Goal: Task Accomplishment & Management: Manage account settings

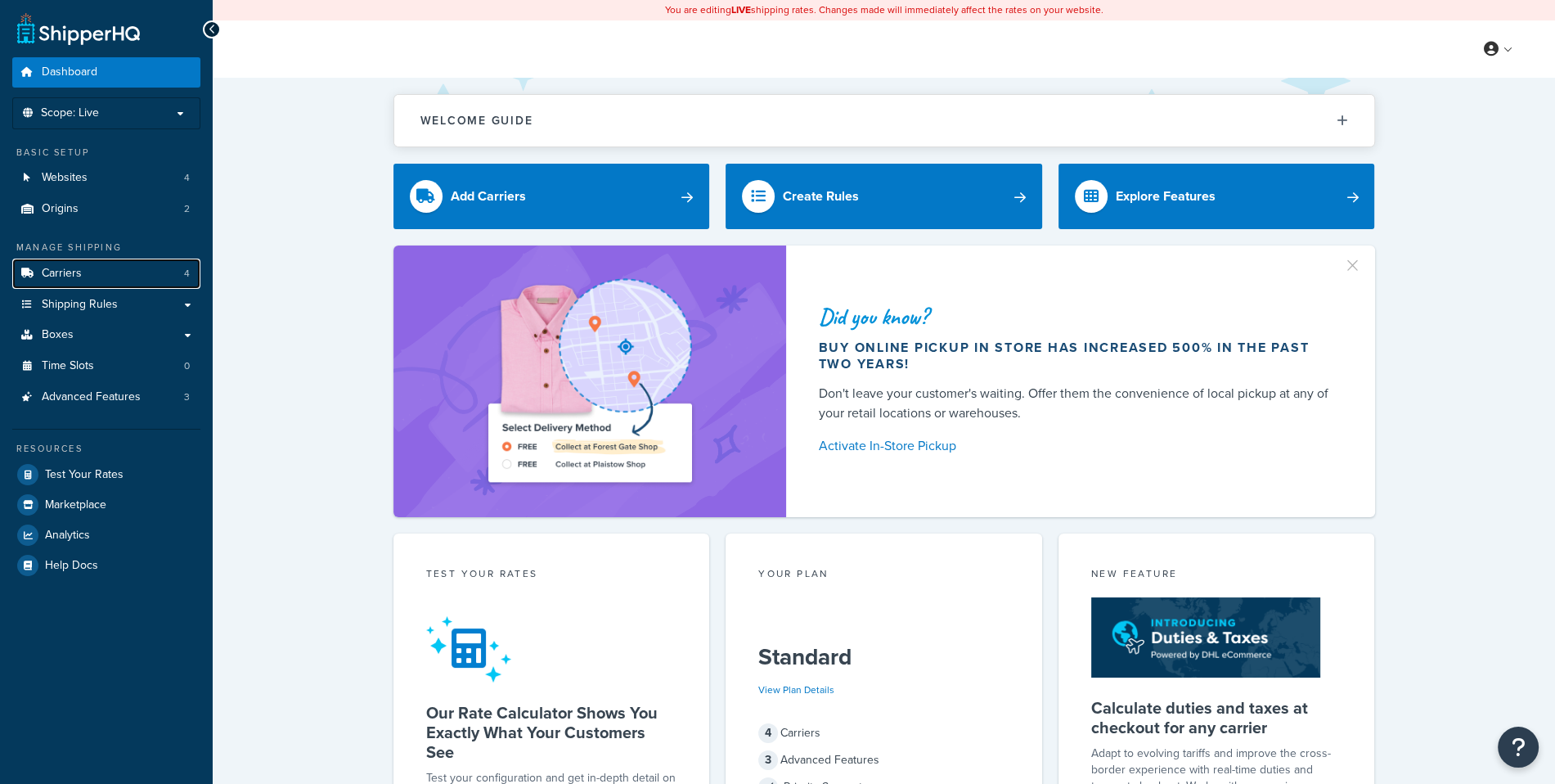
click at [177, 278] on link "Carriers 4" at bounding box center [106, 273] width 188 height 30
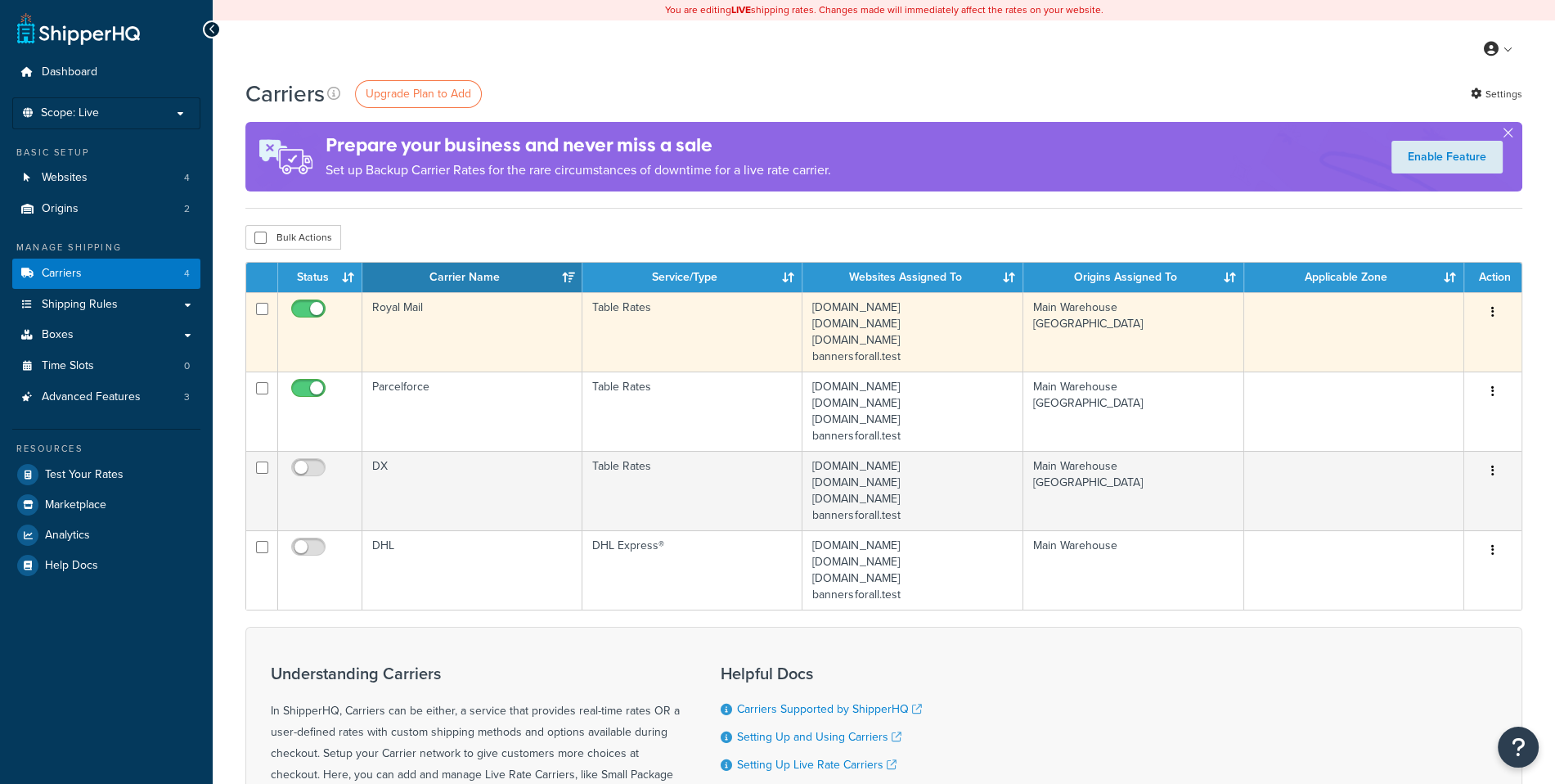
click at [477, 330] on td "Royal Mail" at bounding box center [473, 332] width 220 height 79
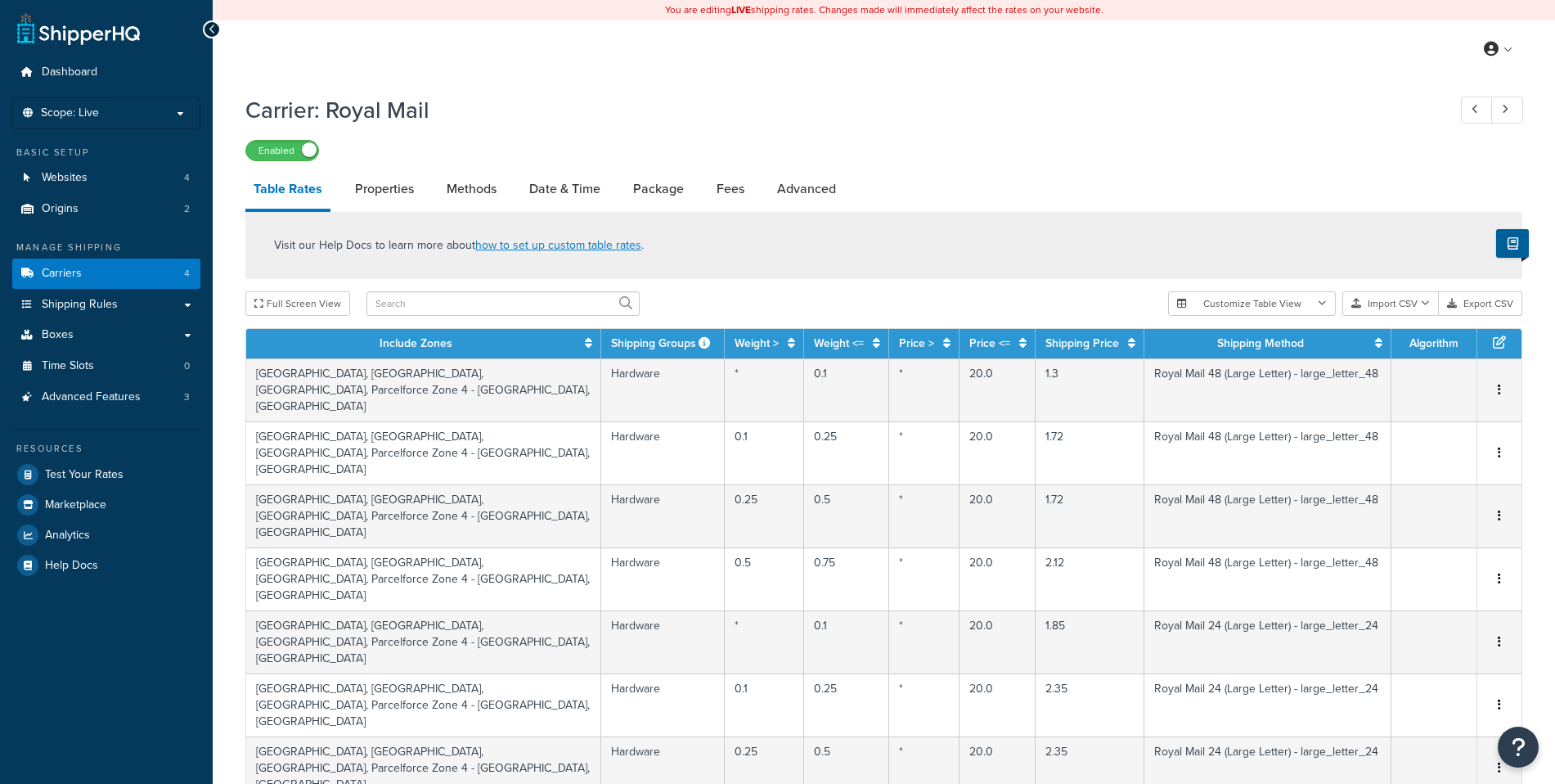
select select "25"
click at [551, 200] on link "Date & Time" at bounding box center [564, 189] width 88 height 40
select select "yMMMEd"
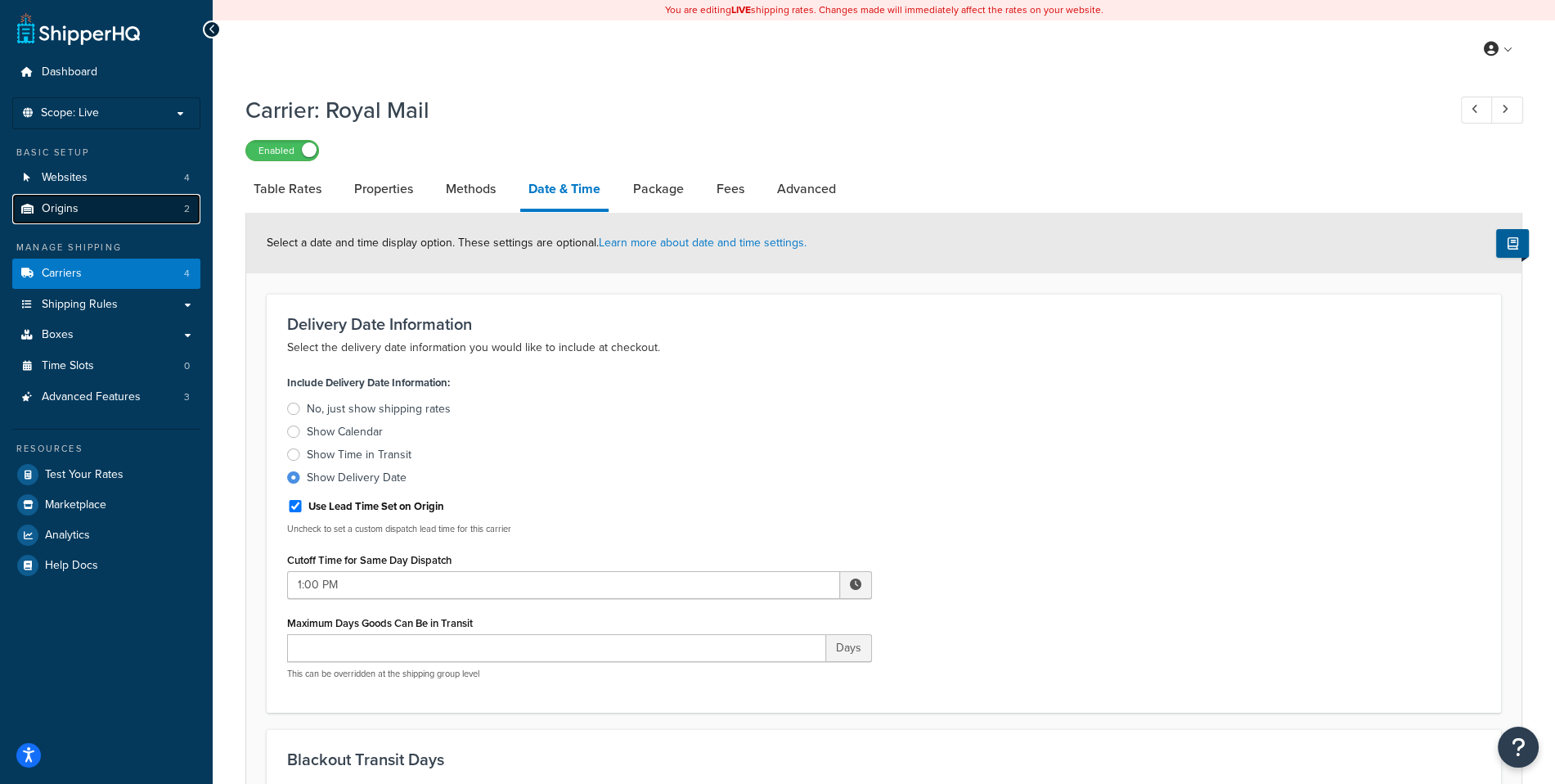
click at [116, 219] on link "Origins 2" at bounding box center [106, 208] width 188 height 30
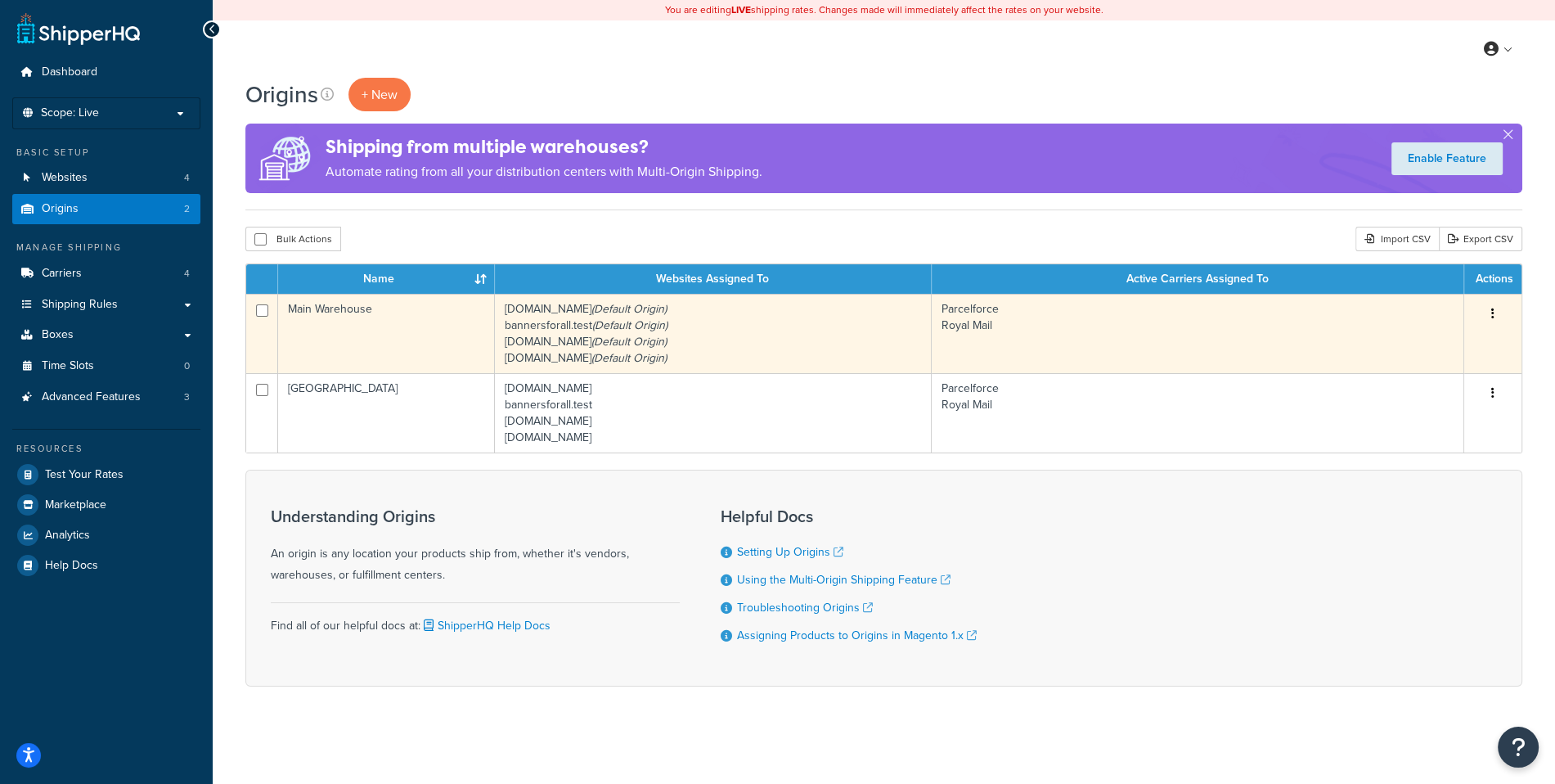
click at [617, 335] on icon "(Default Origin)" at bounding box center [629, 341] width 75 height 17
click at [372, 327] on td "Main Warehouse" at bounding box center [386, 334] width 217 height 79
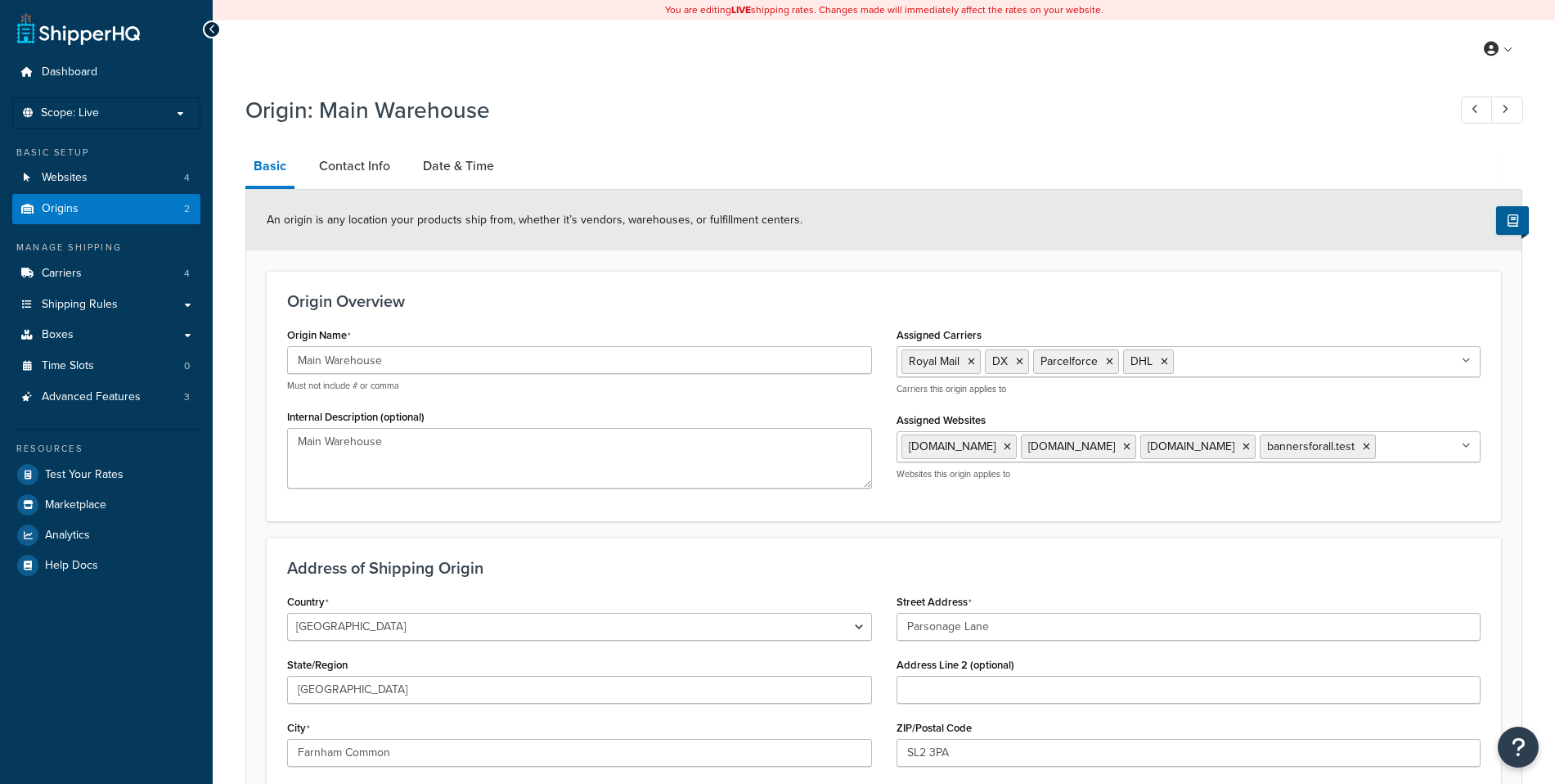
select select "1226"
click at [381, 175] on link "Contact Info" at bounding box center [354, 166] width 88 height 40
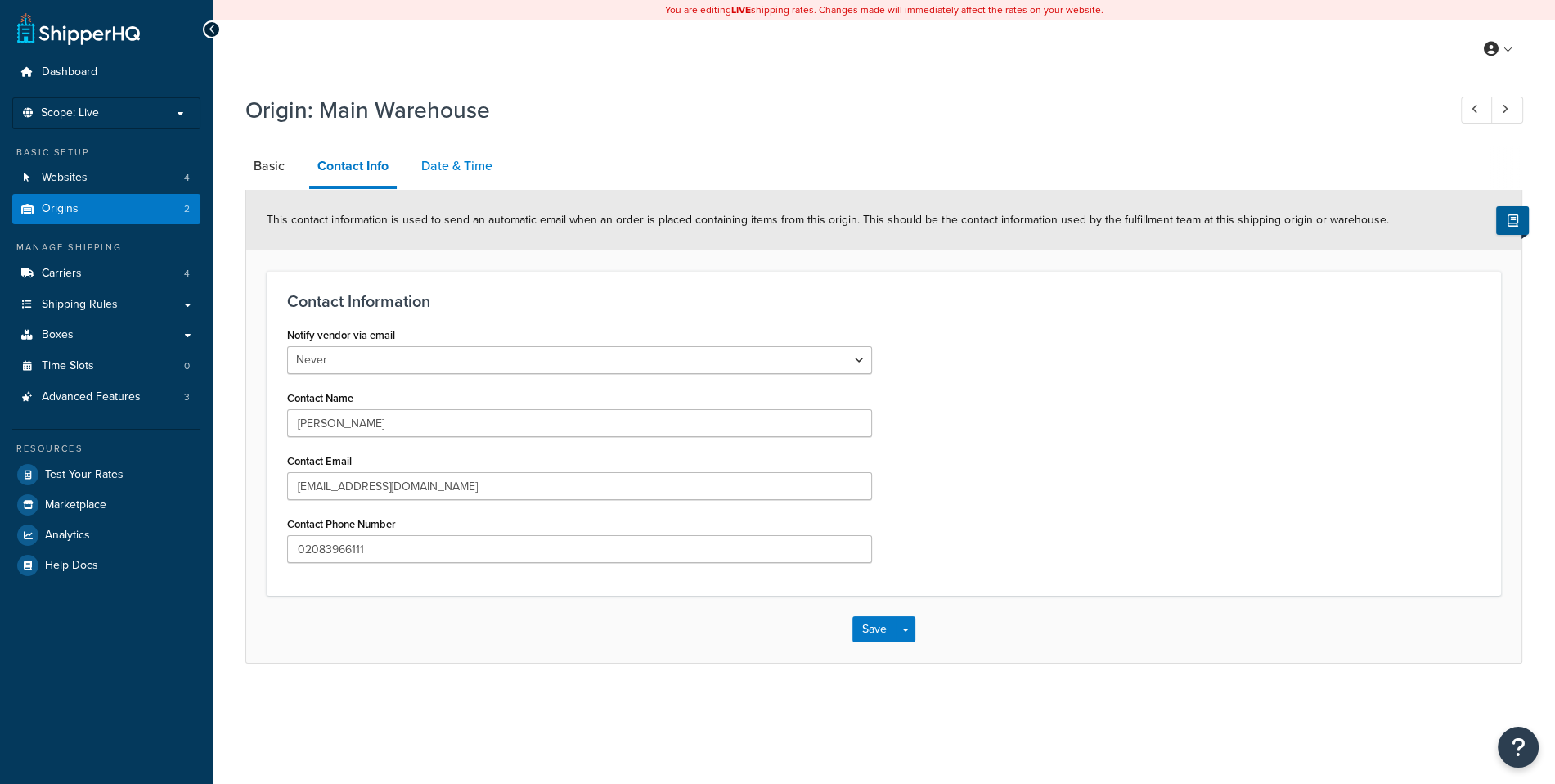
click at [424, 170] on link "Date & Time" at bounding box center [456, 166] width 88 height 40
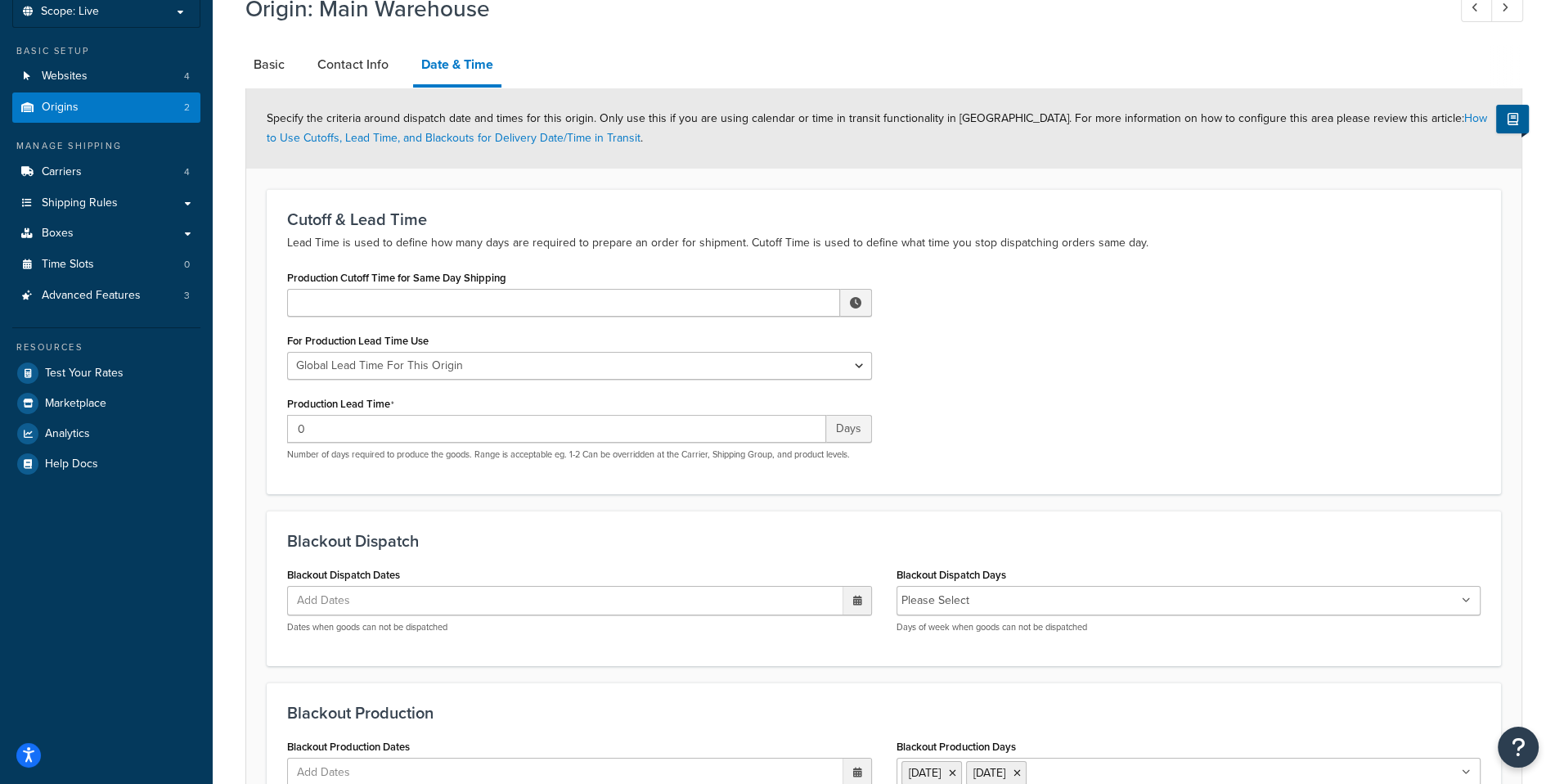
scroll to position [105, 0]
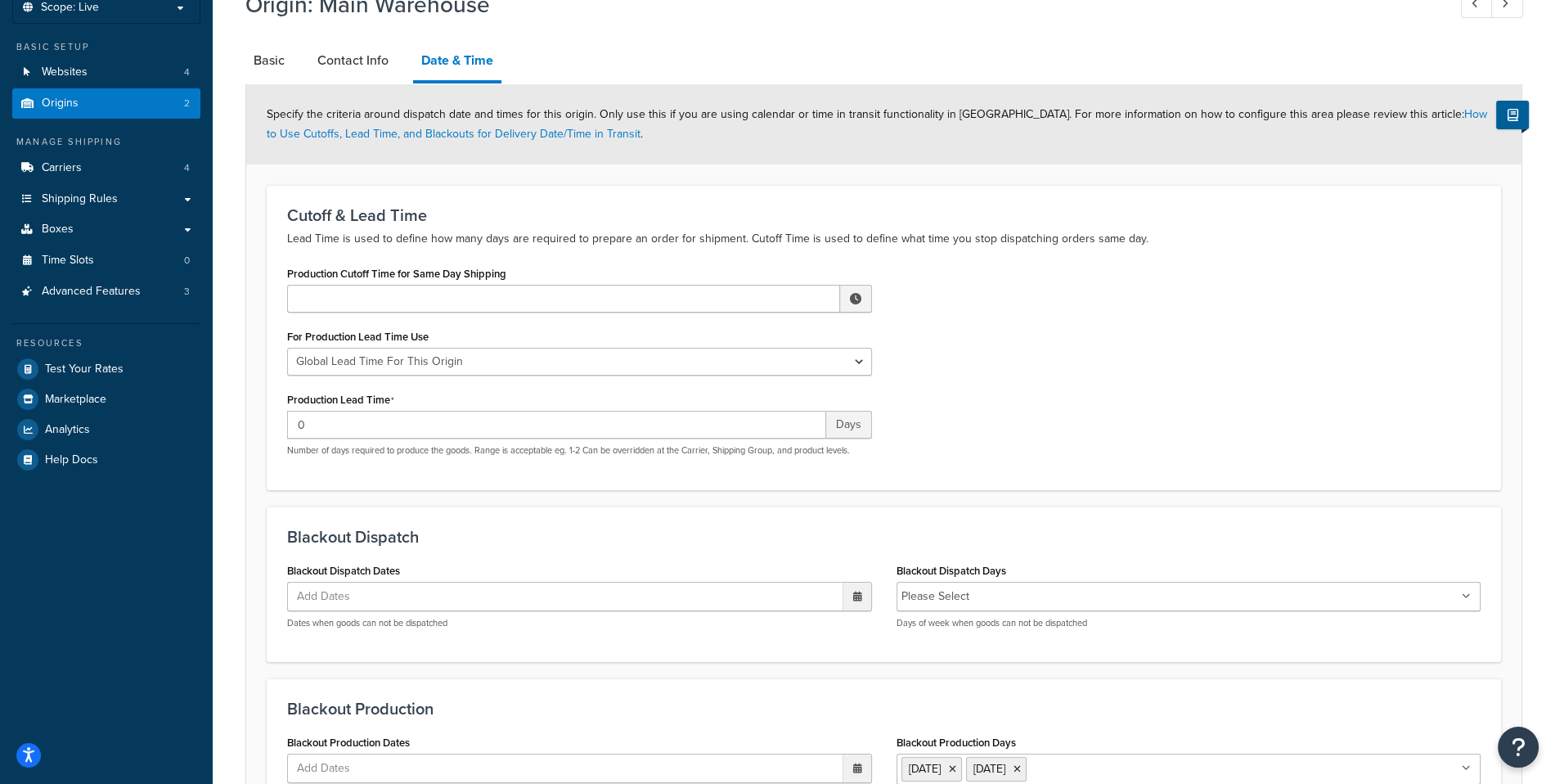
click at [294, 72] on li "Basic" at bounding box center [277, 60] width 64 height 40
click at [289, 73] on link "Basic" at bounding box center [268, 60] width 47 height 40
select select "1226"
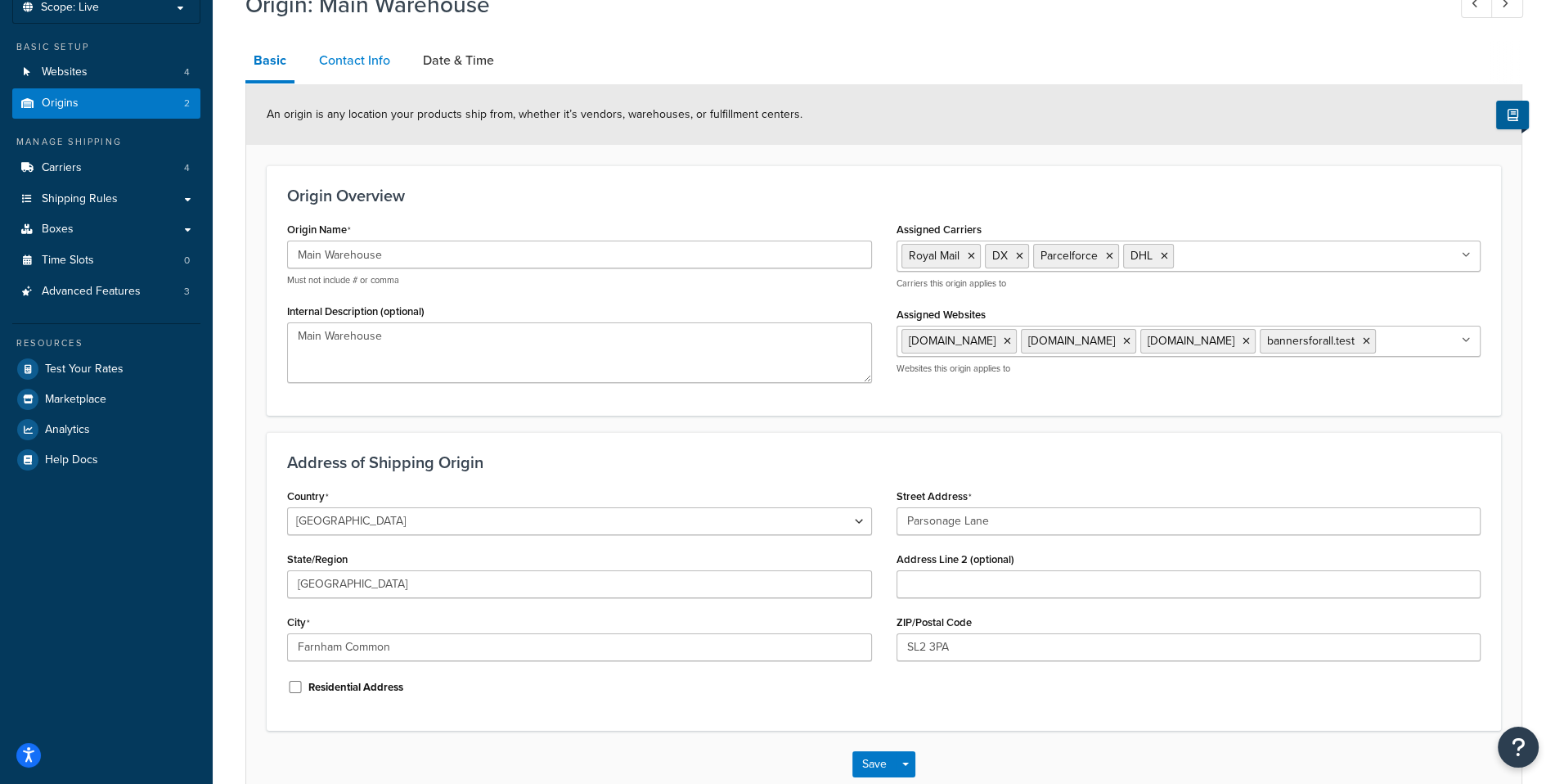
click at [388, 78] on link "Contact Info" at bounding box center [354, 60] width 88 height 40
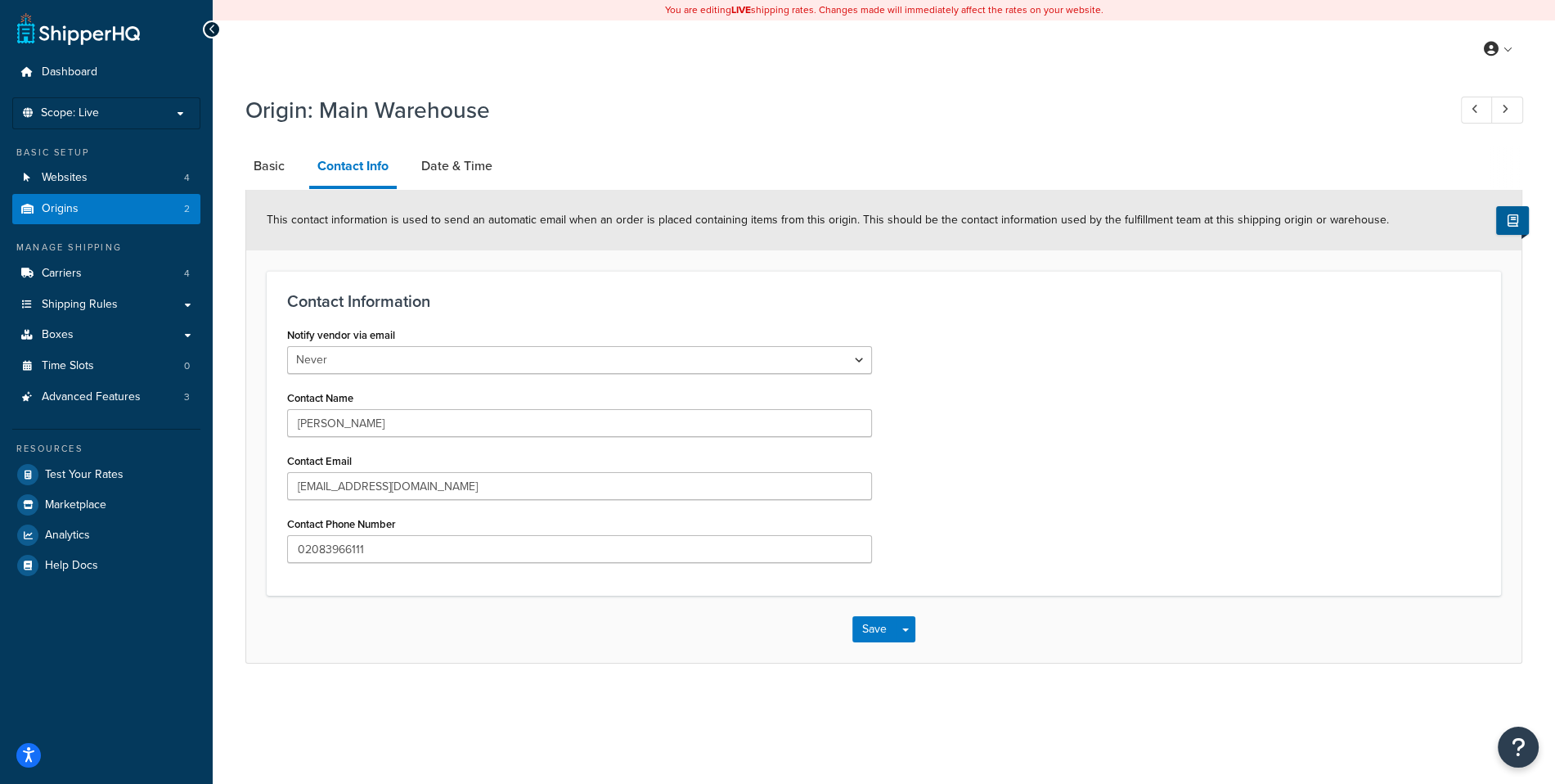
click at [450, 125] on h1 "Origin: Main Warehouse" at bounding box center [837, 110] width 1186 height 32
click at [442, 183] on link "Date & Time" at bounding box center [456, 166] width 88 height 40
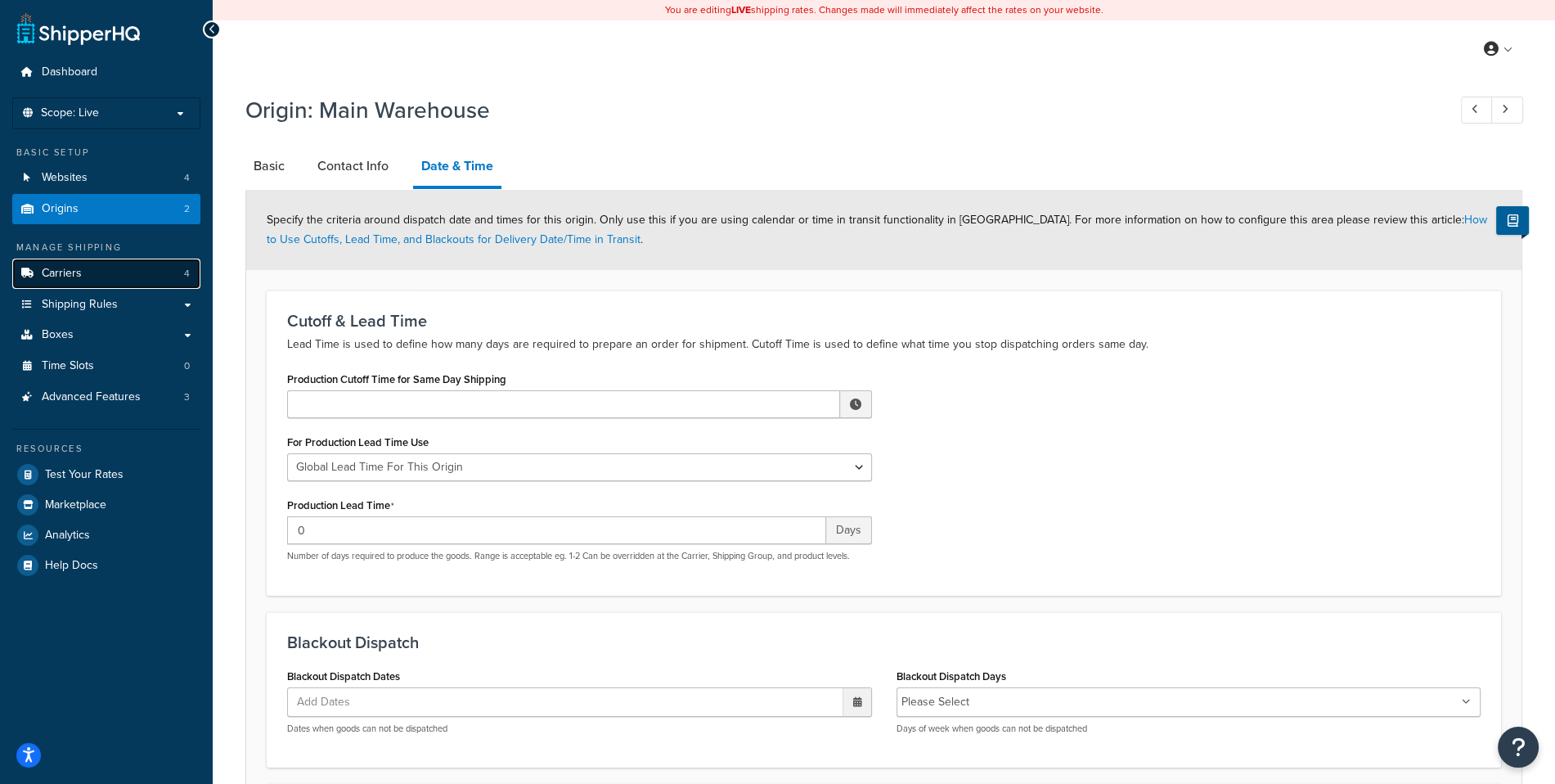
click at [197, 280] on link "Carriers 4" at bounding box center [106, 273] width 188 height 30
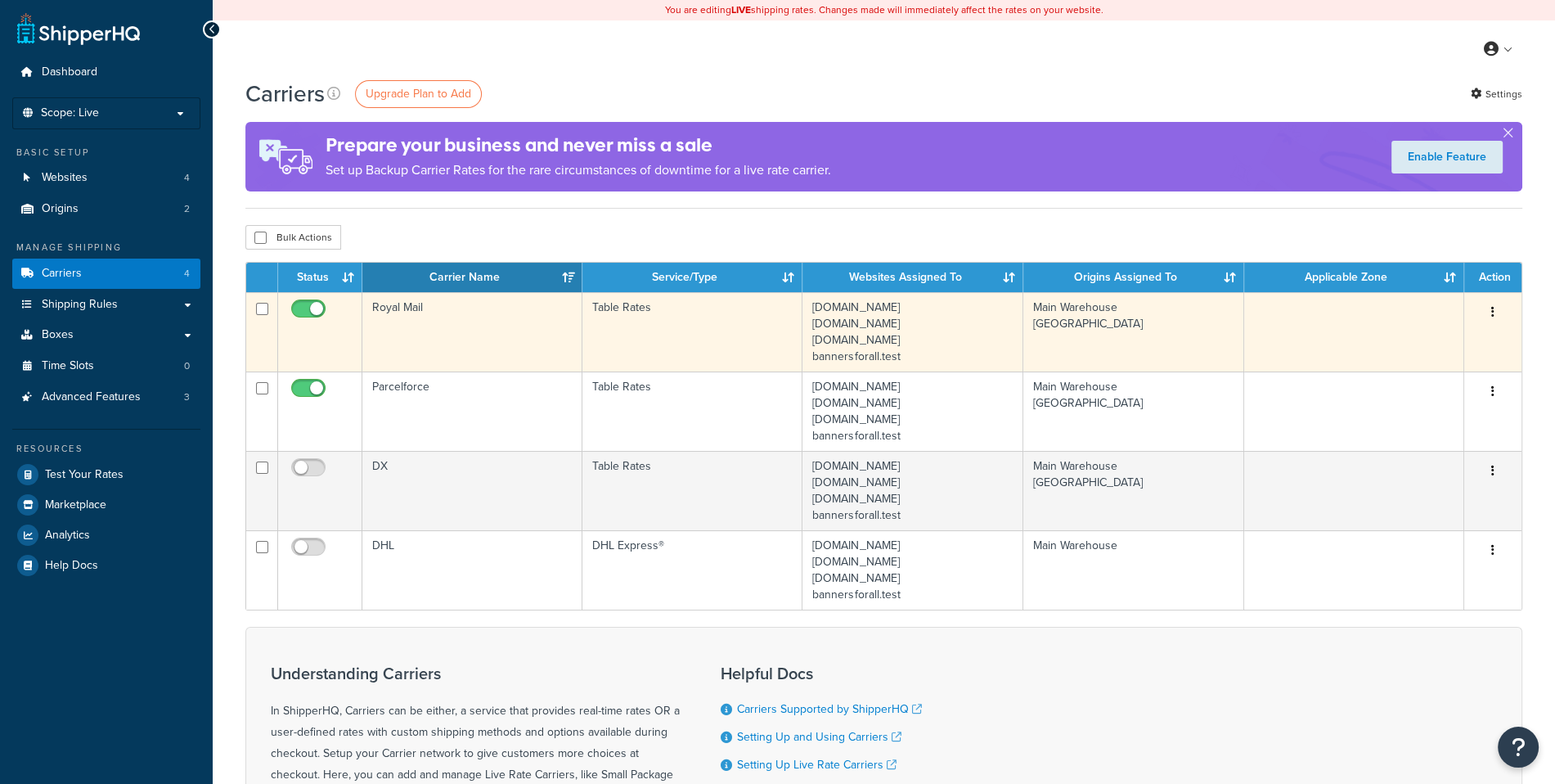
click at [485, 341] on td "Royal Mail" at bounding box center [473, 332] width 220 height 79
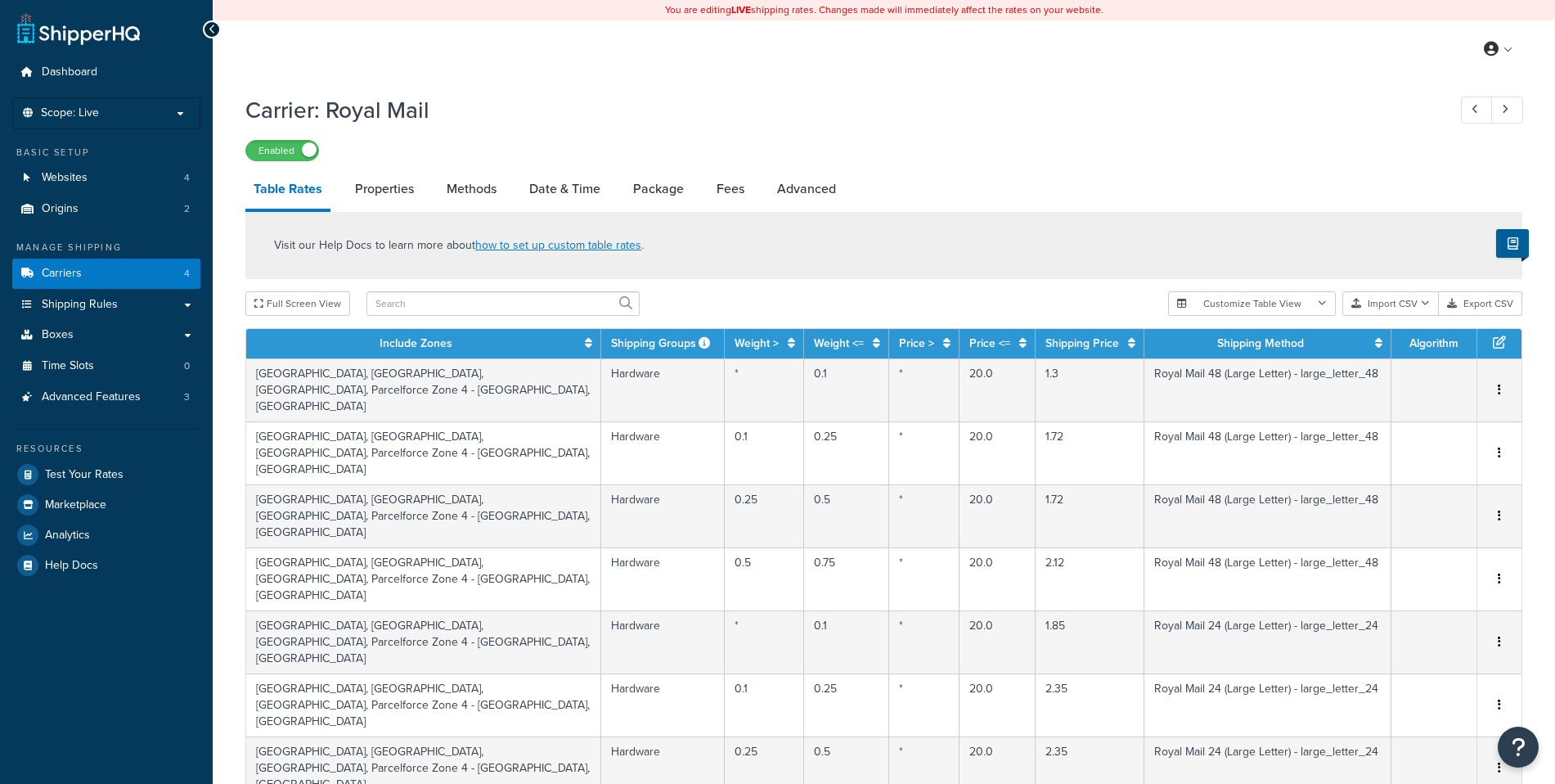
select select "25"
click at [580, 186] on link "Date & Time" at bounding box center [564, 189] width 88 height 40
select select "yMMMEd"
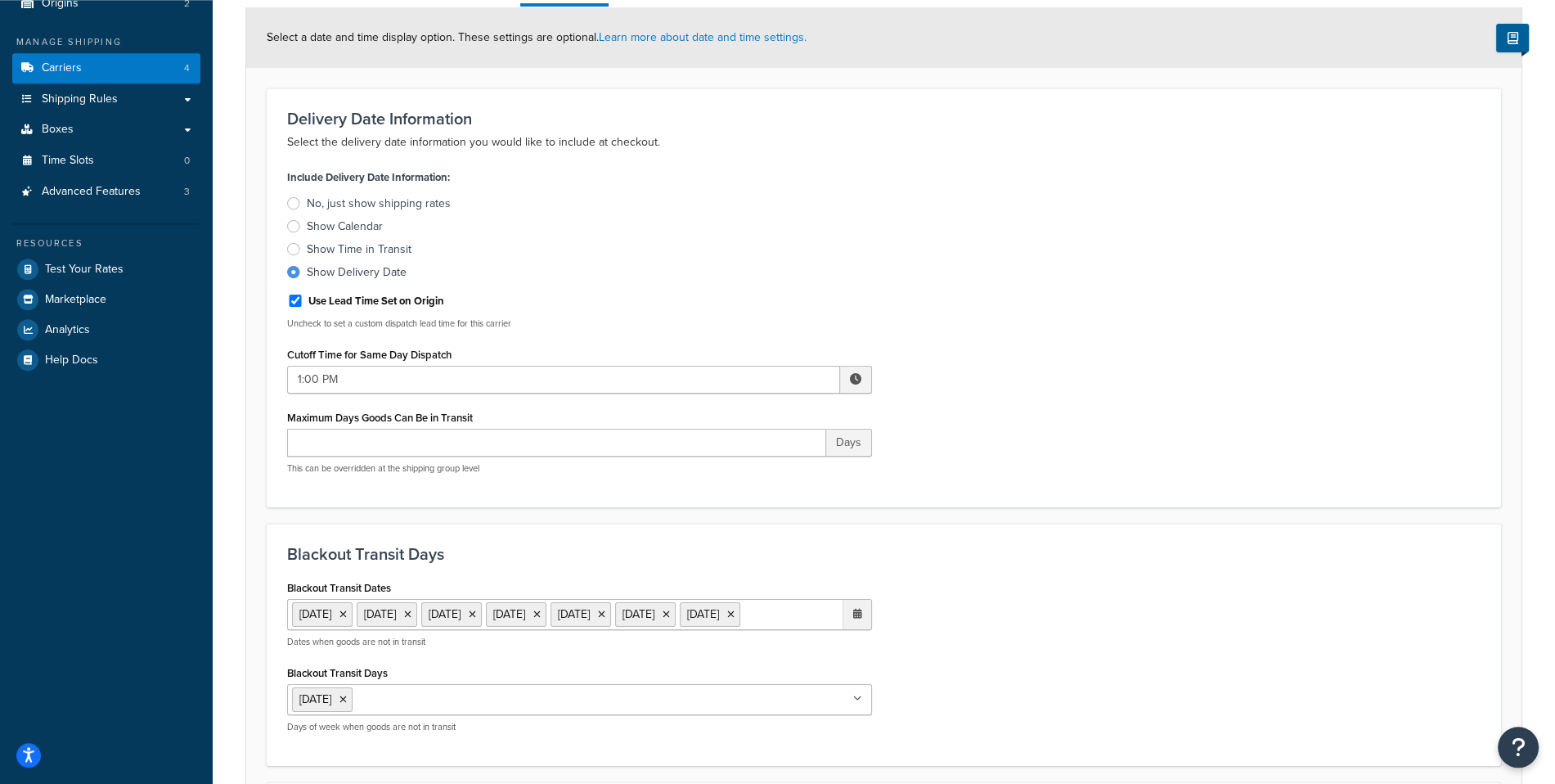
scroll to position [204, 0]
click at [461, 384] on input "1:00 PM" at bounding box center [563, 380] width 553 height 28
click at [811, 312] on div "Use Lead Time Set on Origin Uncheck to set a custom dispatch lead time for this…" at bounding box center [580, 310] width 585 height 42
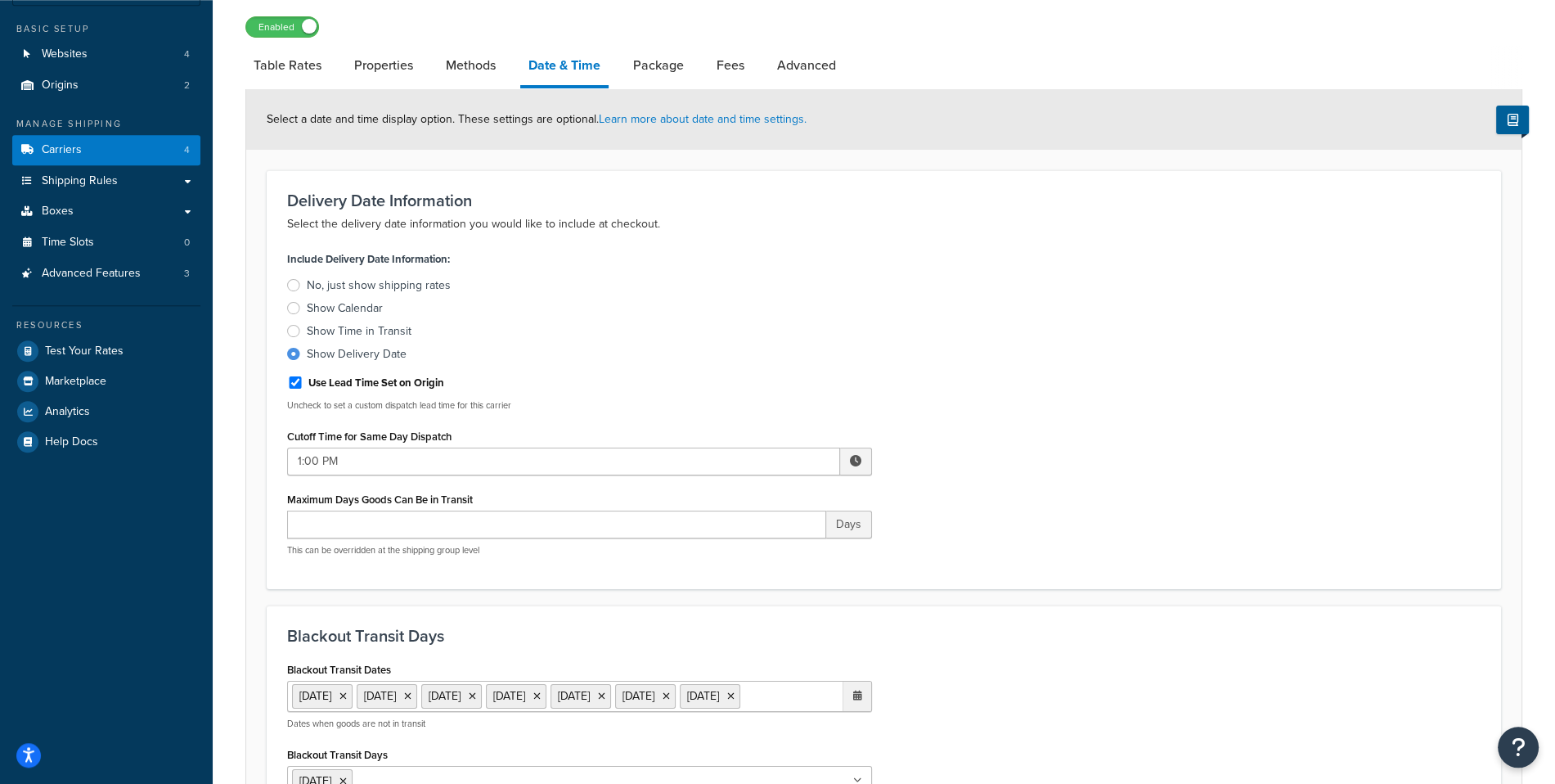
scroll to position [0, 0]
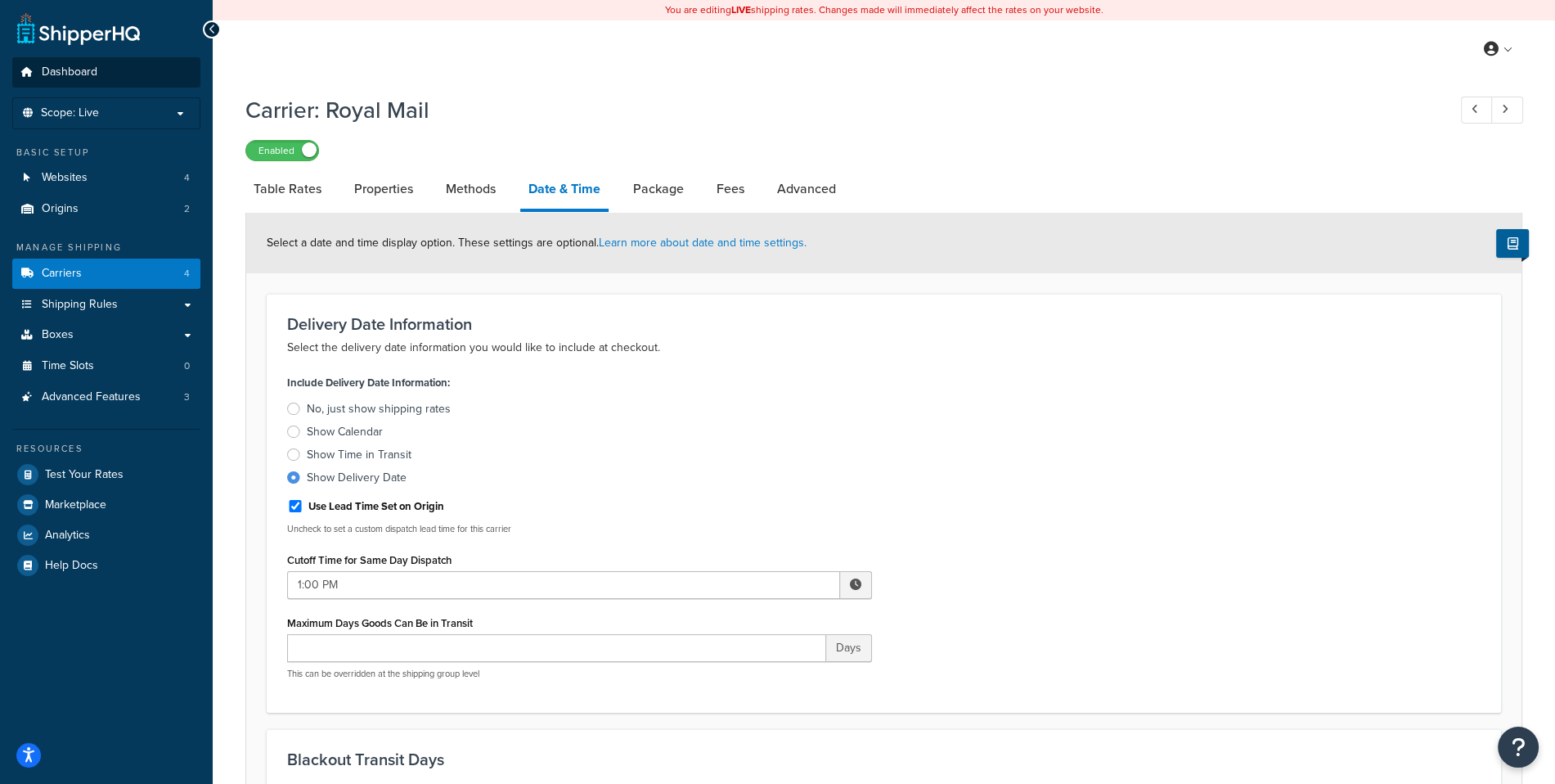
click at [149, 99] on li "Scope: Live" at bounding box center [106, 113] width 188 height 32
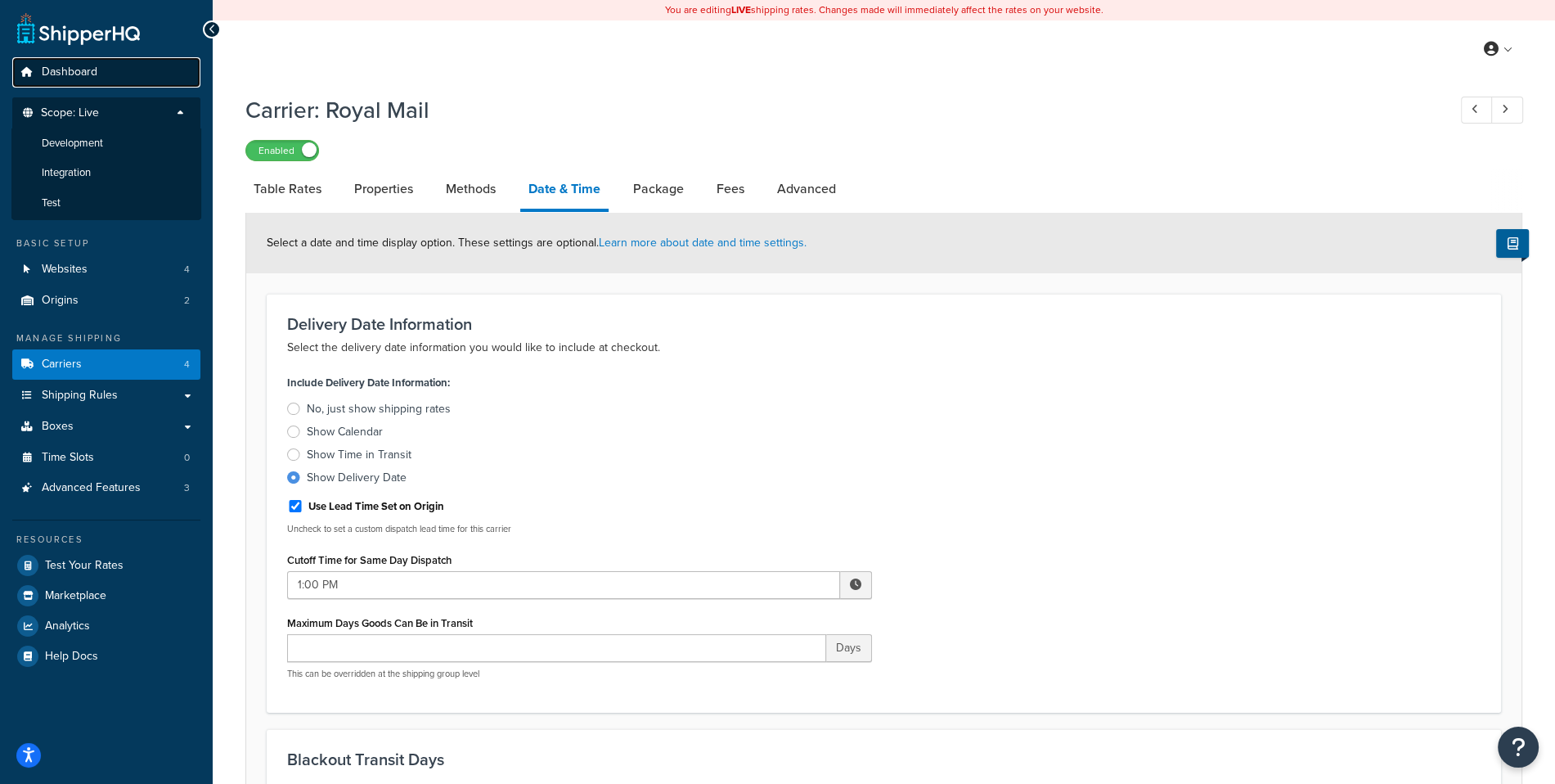
click at [150, 81] on link "Dashboard" at bounding box center [106, 71] width 188 height 30
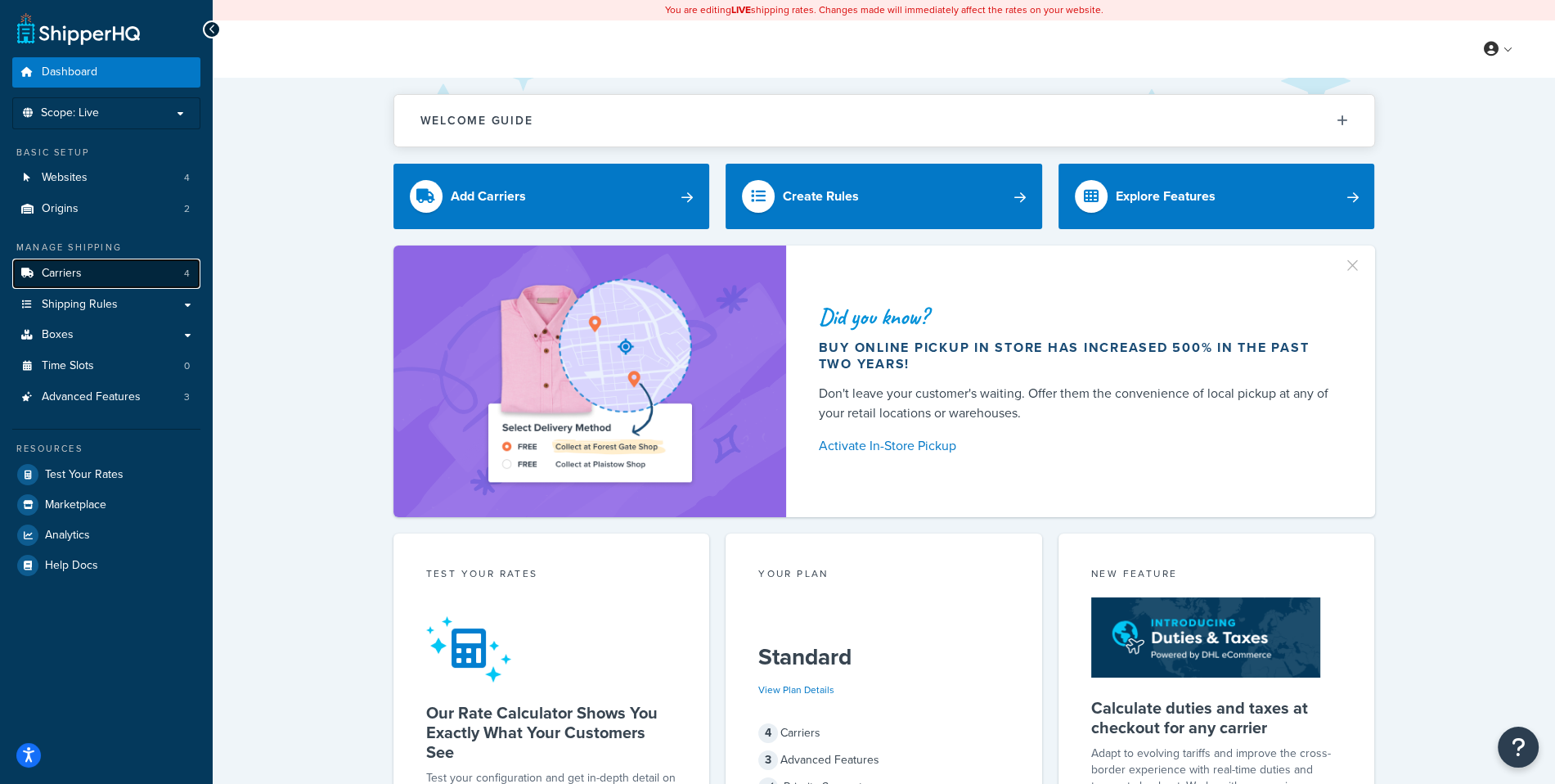
click at [152, 273] on link "Carriers 4" at bounding box center [106, 273] width 188 height 30
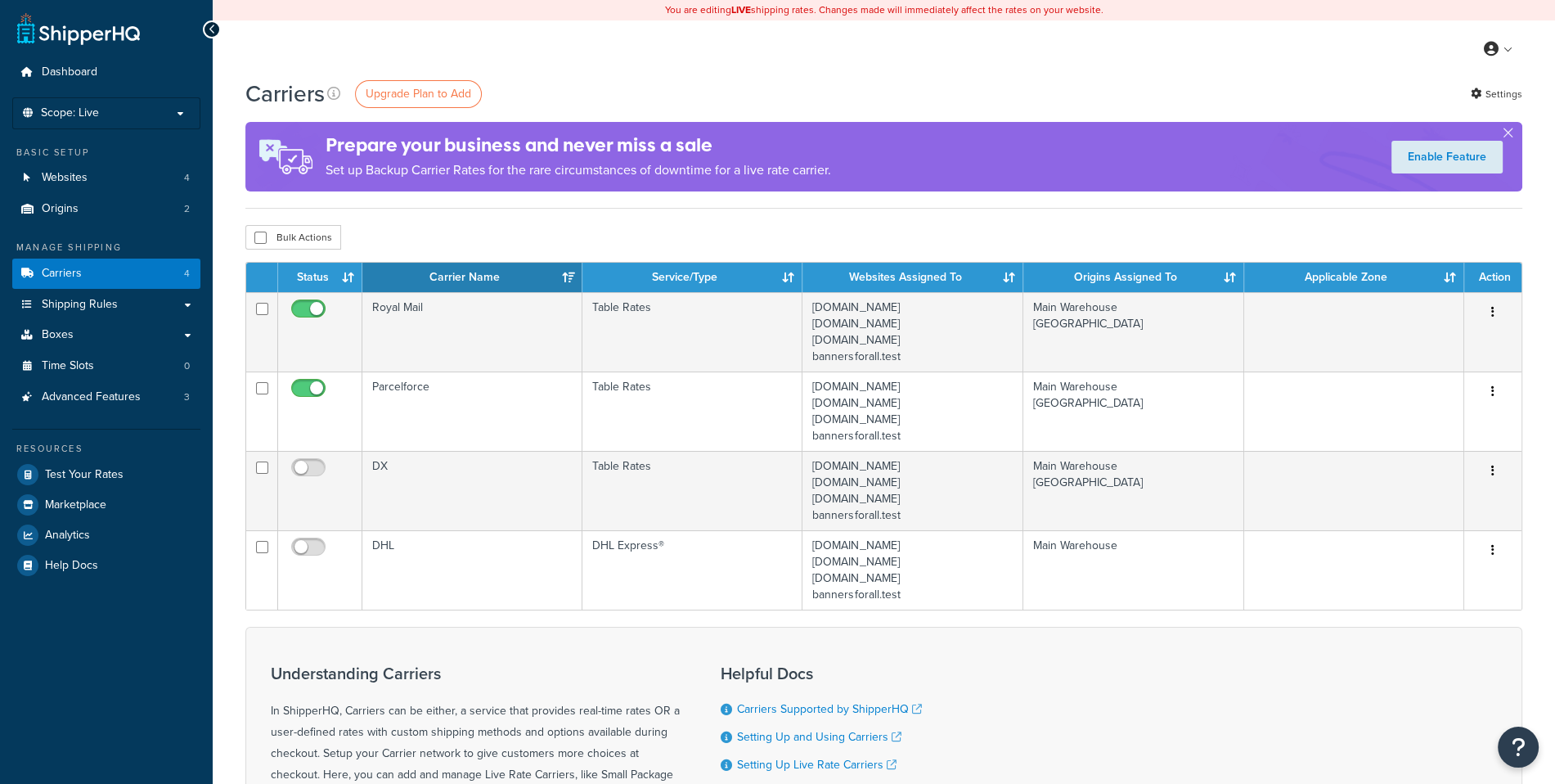
click at [482, 337] on td "Royal Mail" at bounding box center [473, 332] width 220 height 79
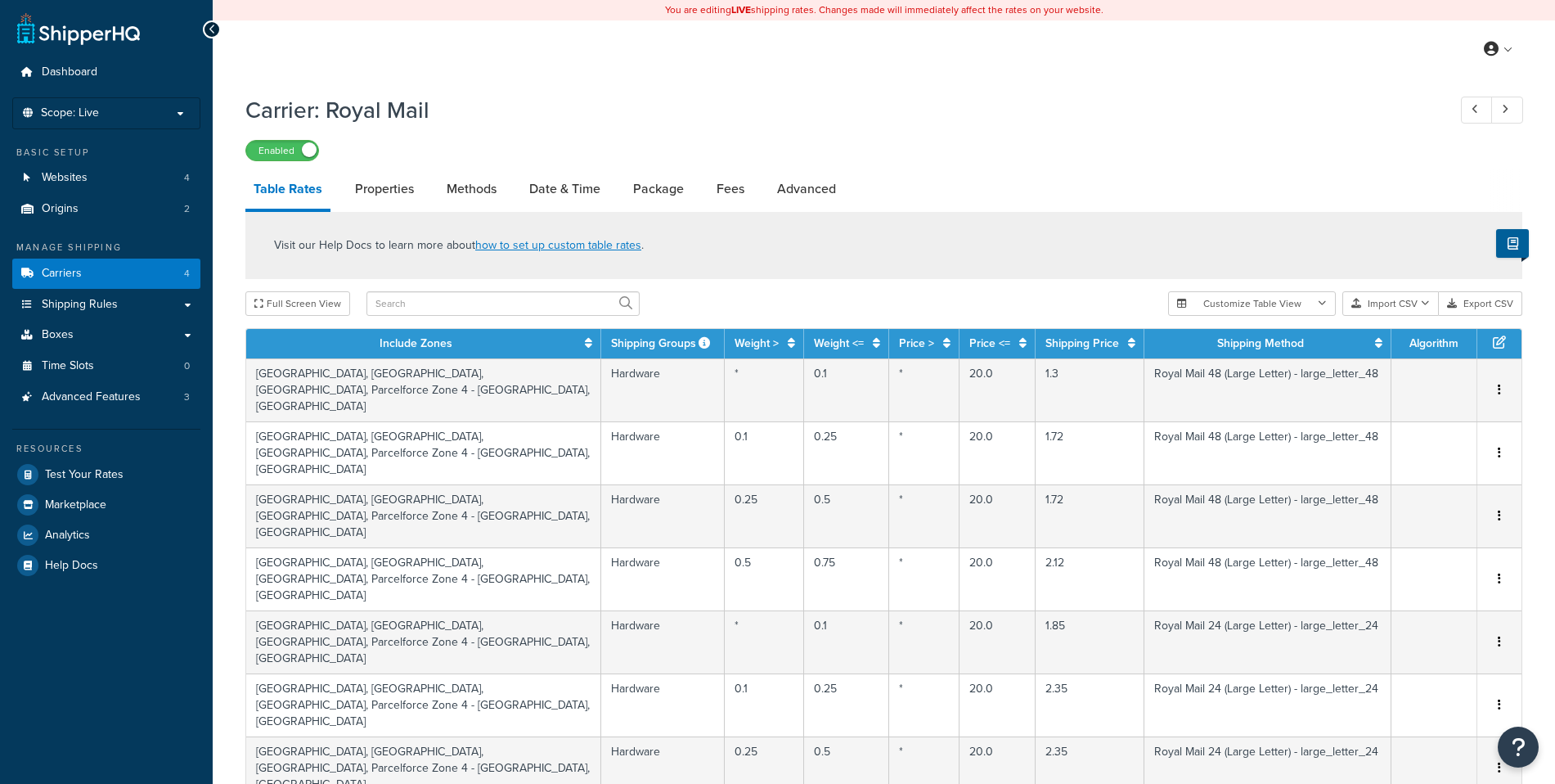
select select "25"
click at [516, 184] on li "Methods" at bounding box center [480, 189] width 83 height 40
click at [565, 182] on link "Date & Time" at bounding box center [564, 189] width 88 height 40
select select "yMMMEd"
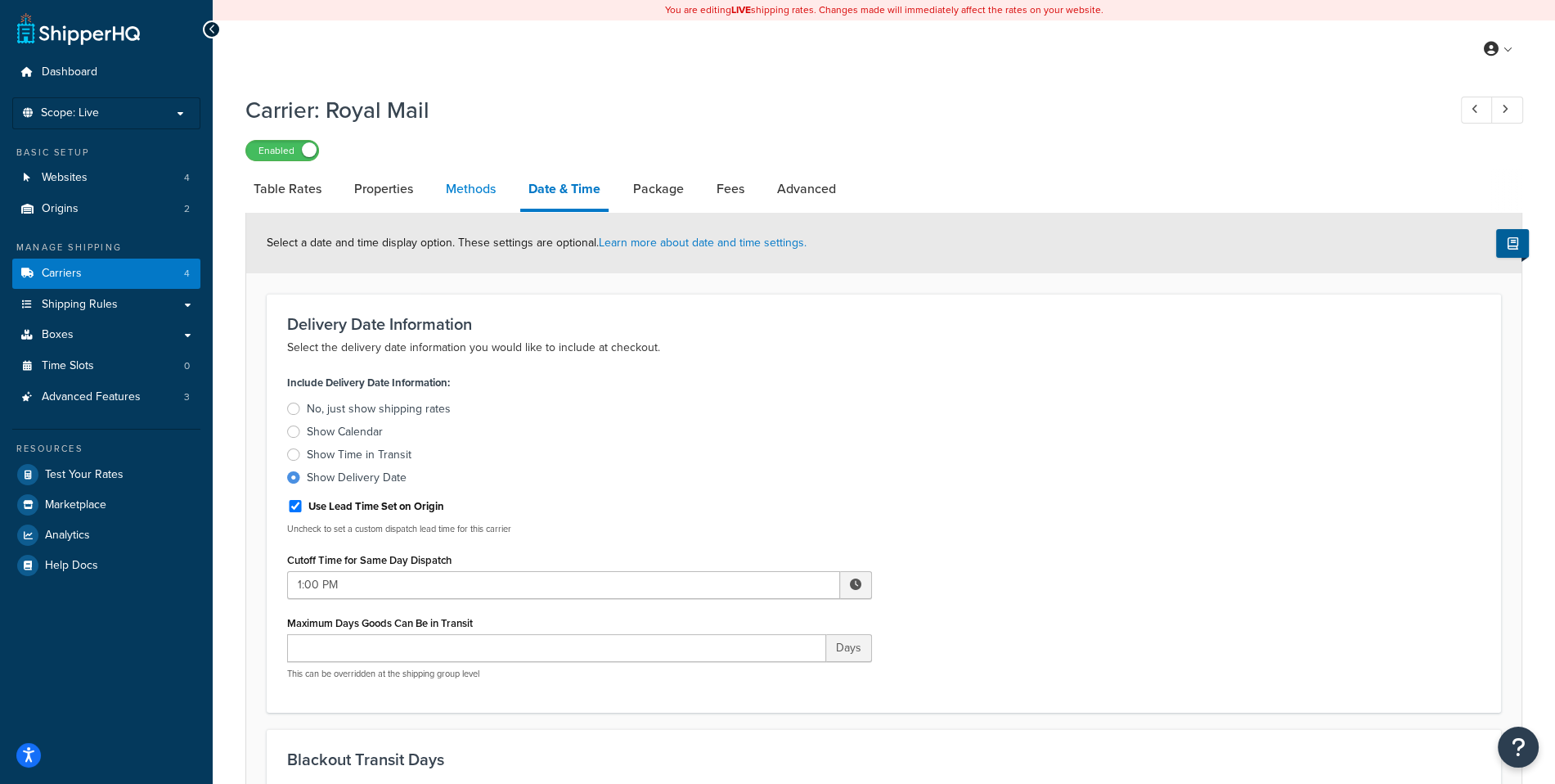
click at [463, 190] on link "Methods" at bounding box center [471, 189] width 67 height 40
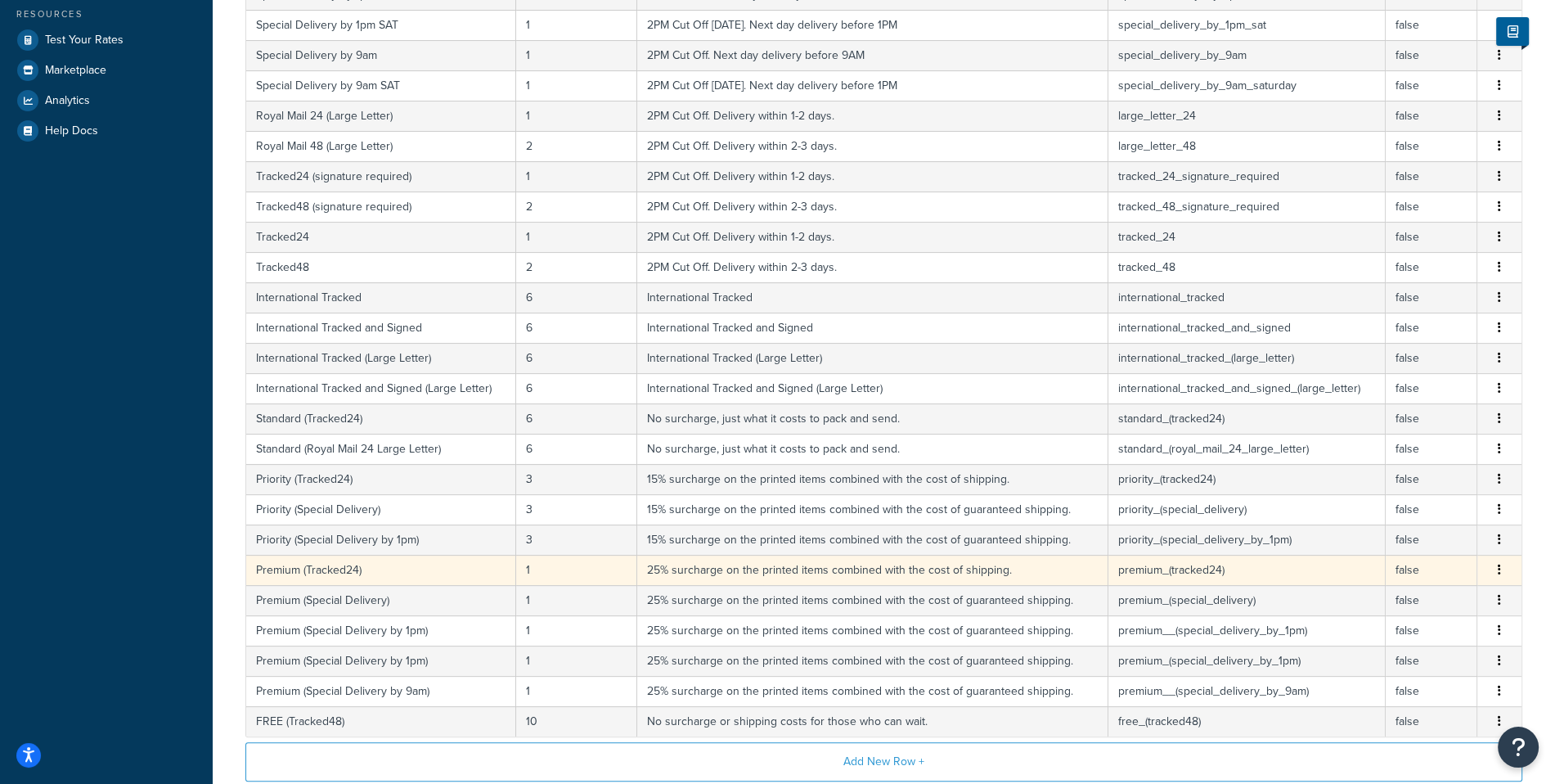
scroll to position [560, 0]
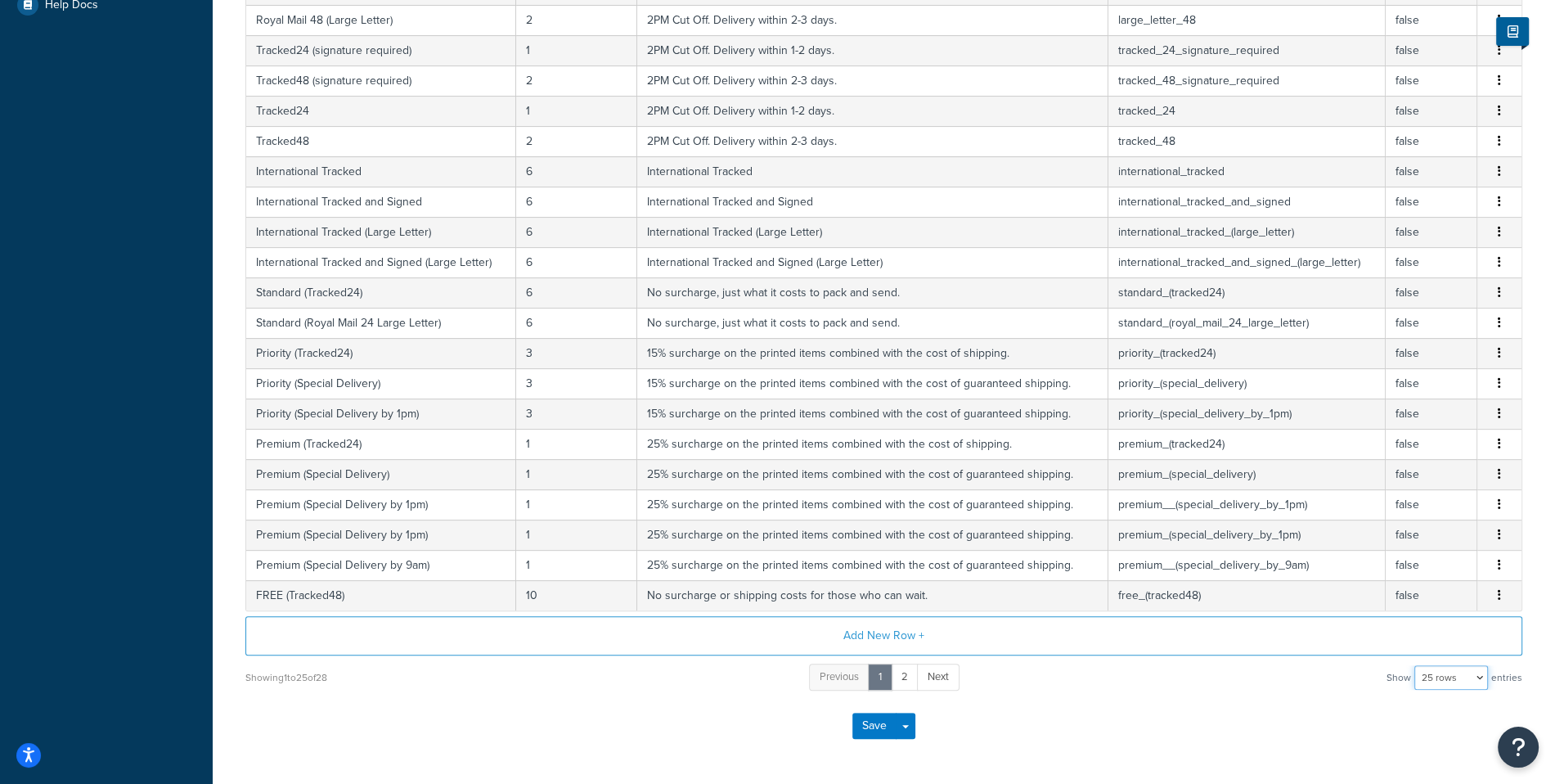
select select "100"
click option "100 rows" at bounding box center [0, 0] width 0 height 0
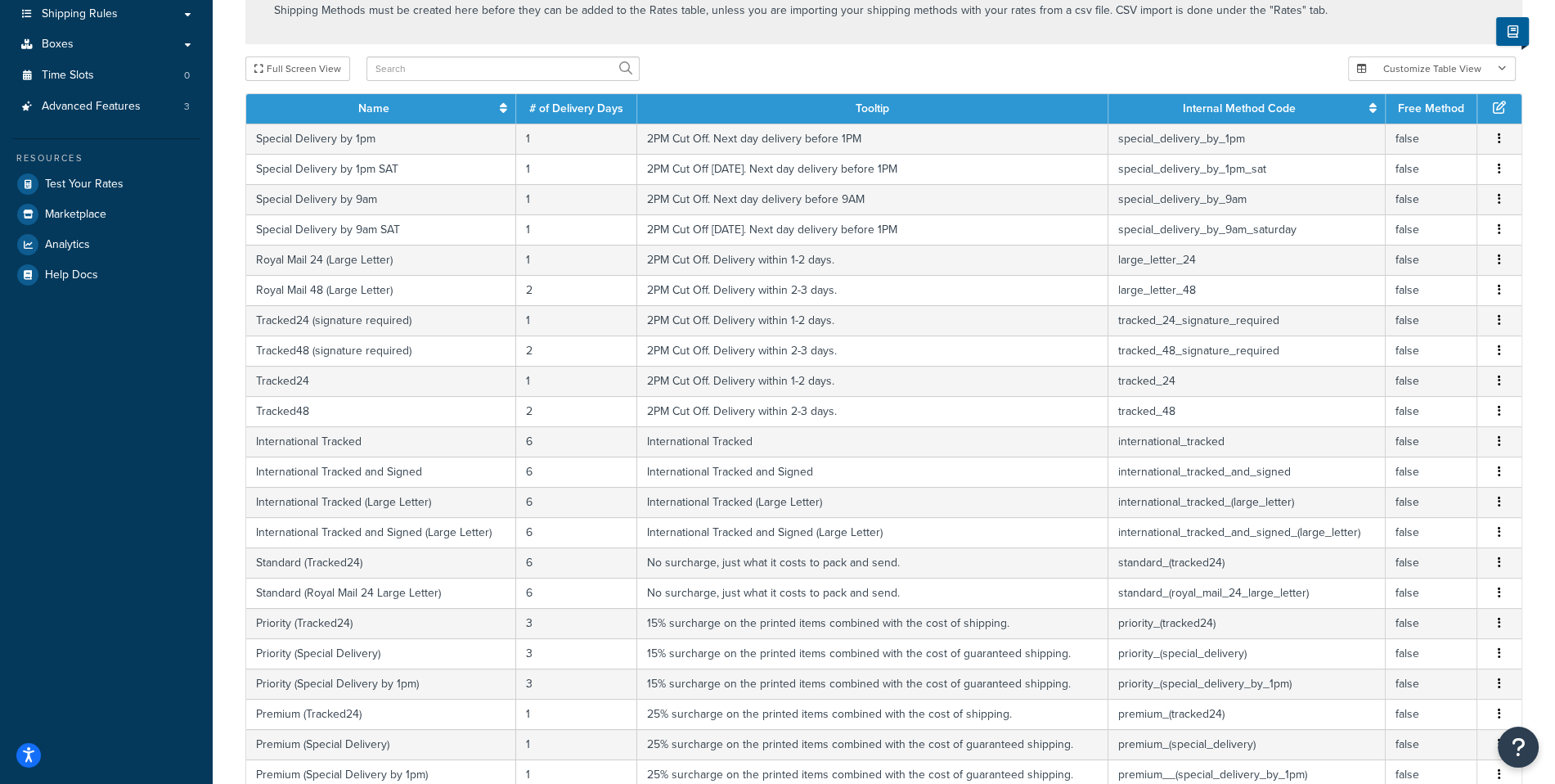
scroll to position [288, 0]
